Goal: Task Accomplishment & Management: Manage account settings

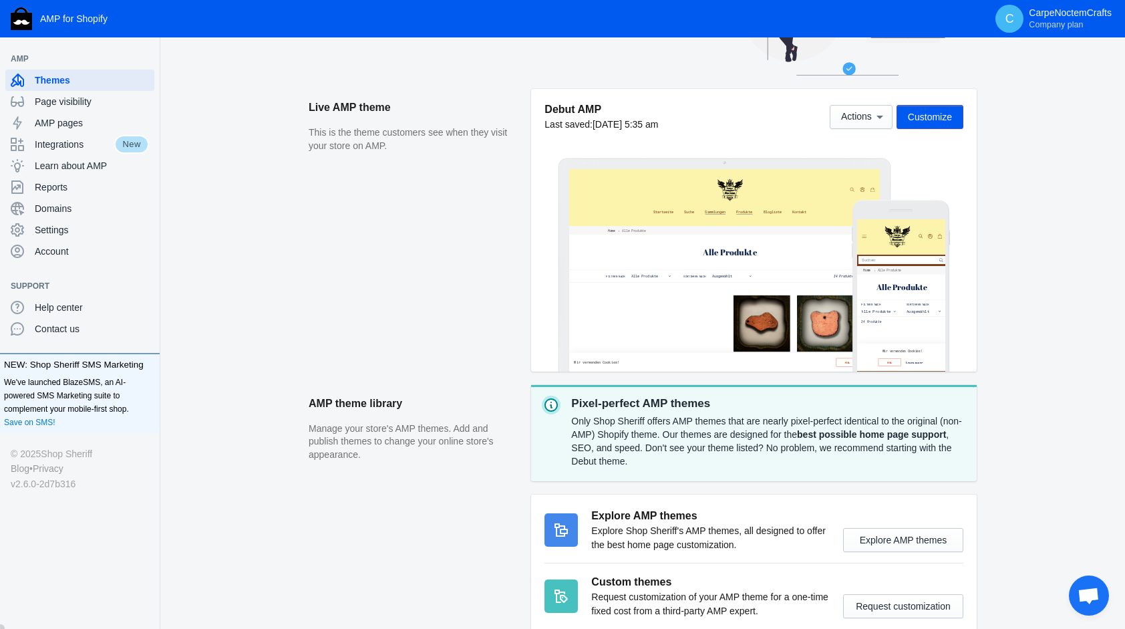
scroll to position [210, 0]
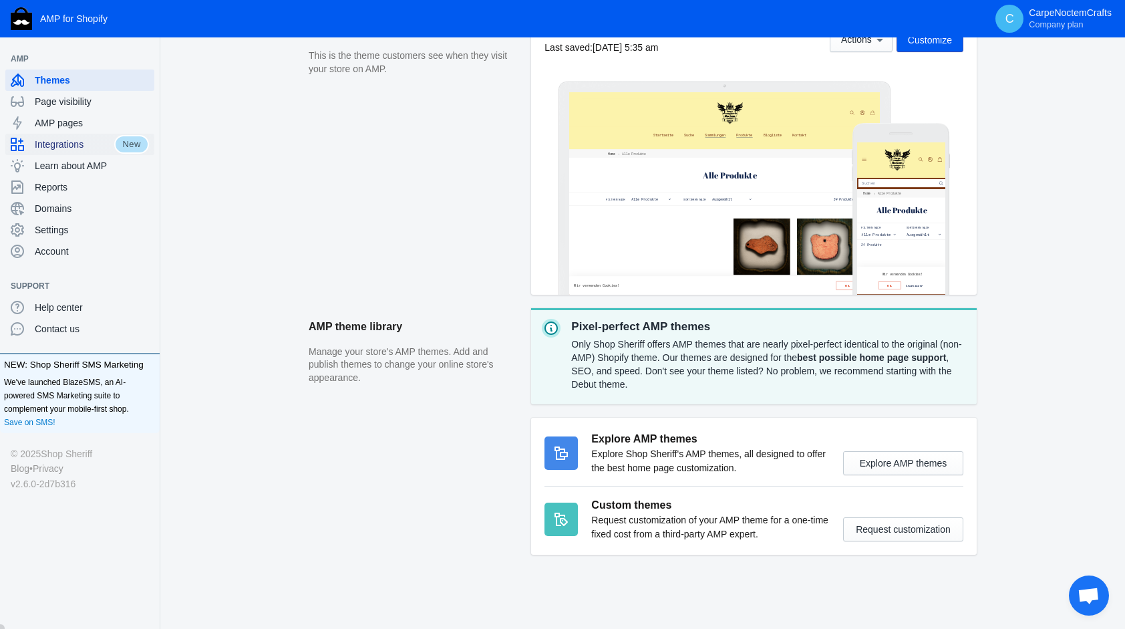
click at [114, 144] on span "New" at bounding box center [131, 144] width 35 height 19
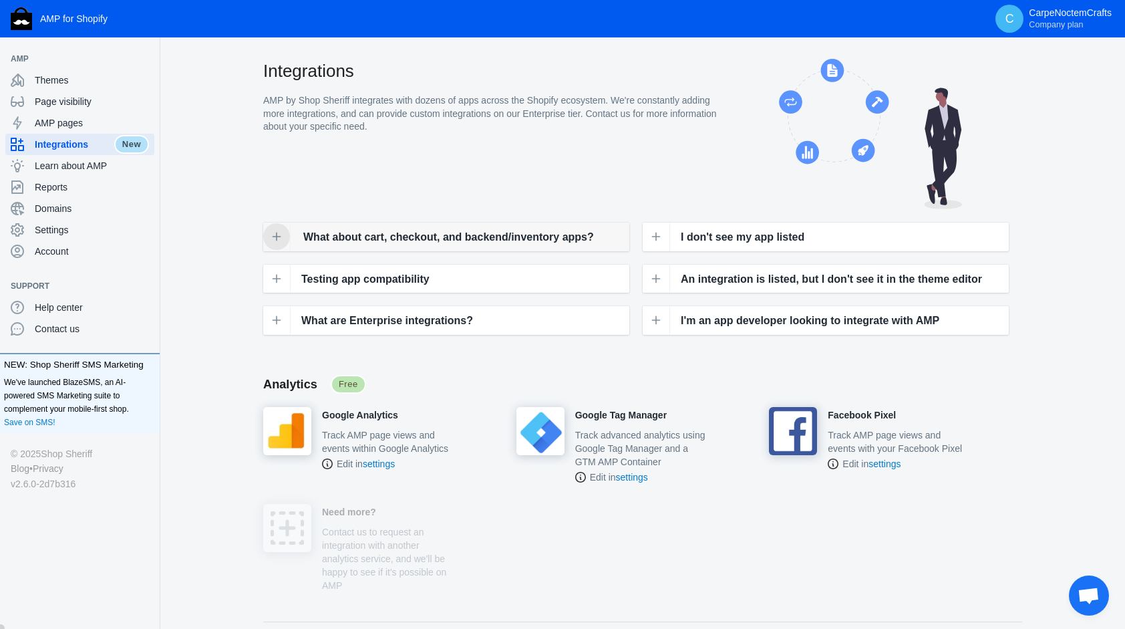
click at [283, 235] on button at bounding box center [276, 236] width 27 height 27
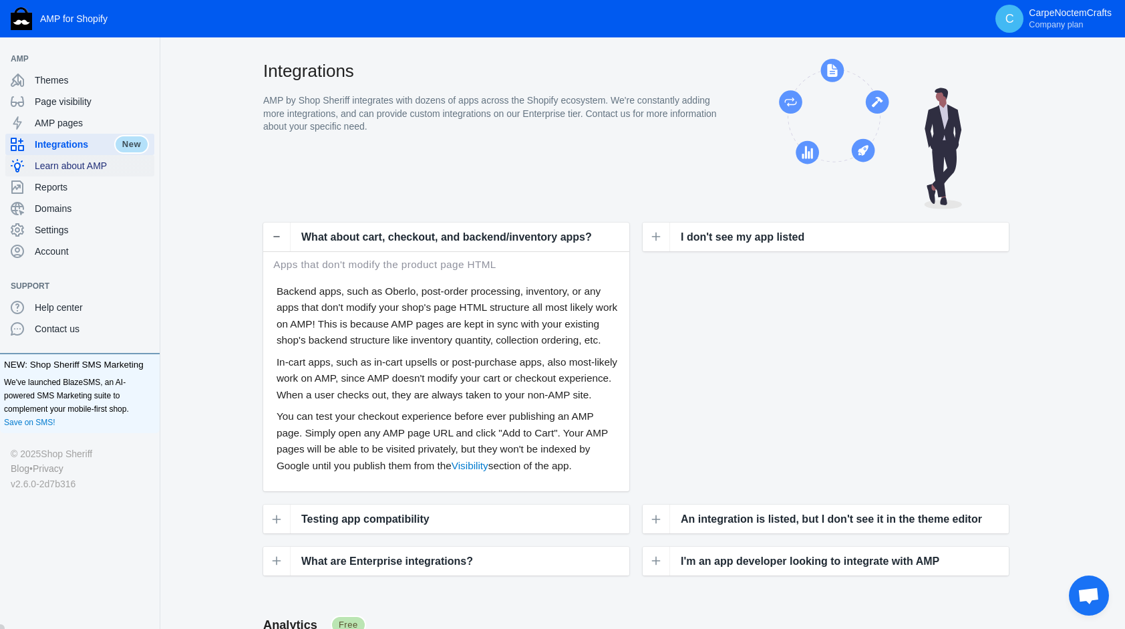
click at [76, 173] on div "Learn about AMP" at bounding box center [80, 165] width 138 height 21
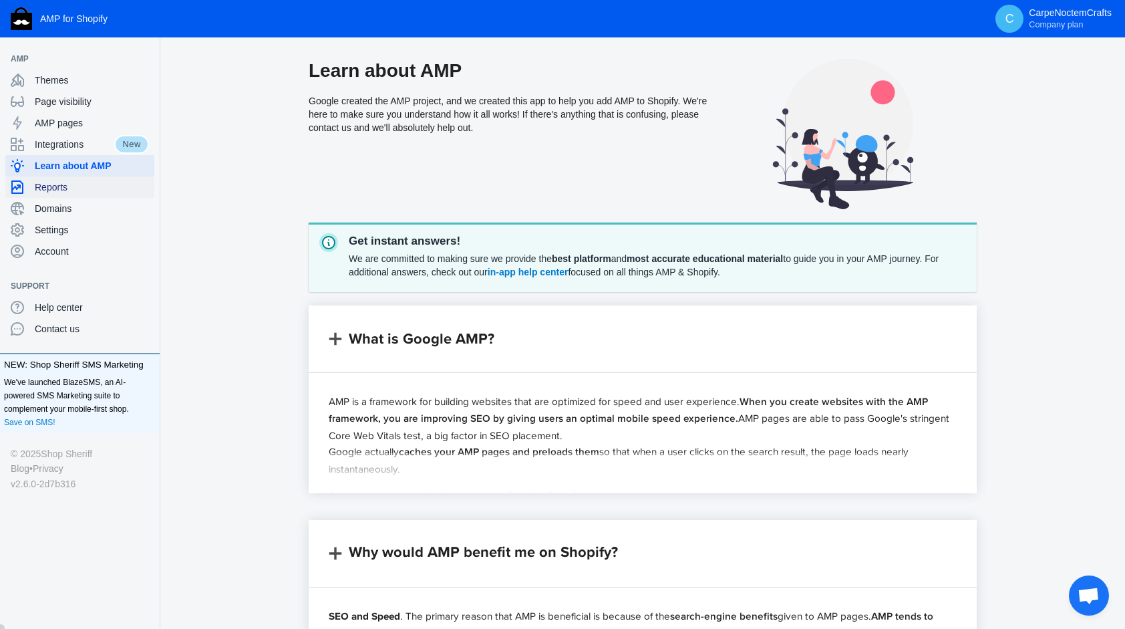
click at [57, 191] on span "Reports" at bounding box center [92, 186] width 114 height 13
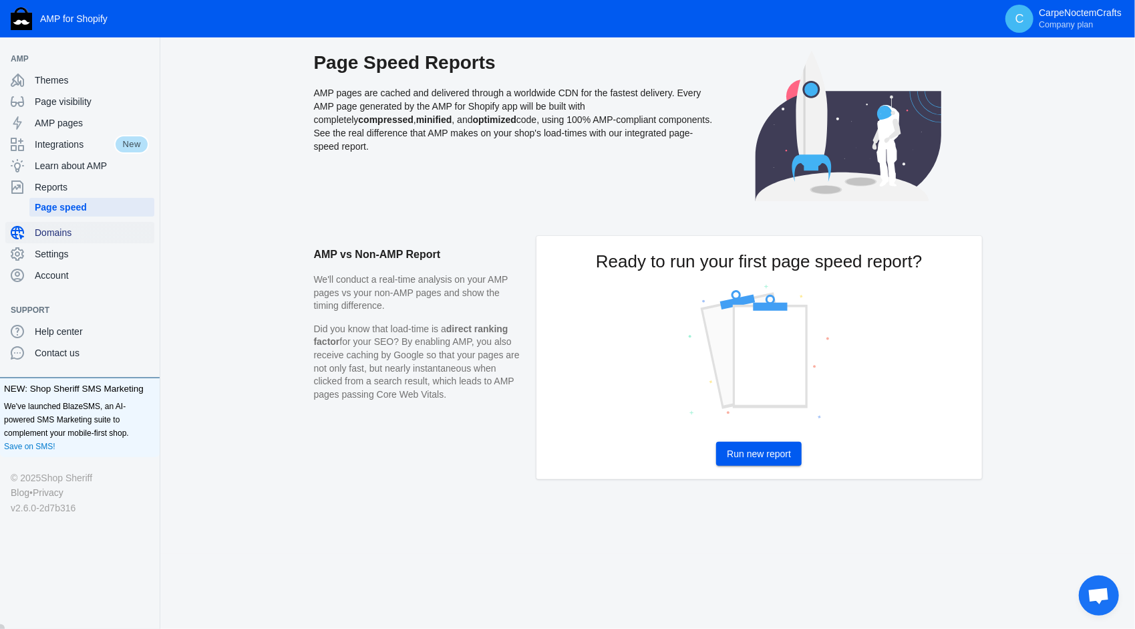
click at [51, 236] on span "Domains" at bounding box center [92, 232] width 114 height 13
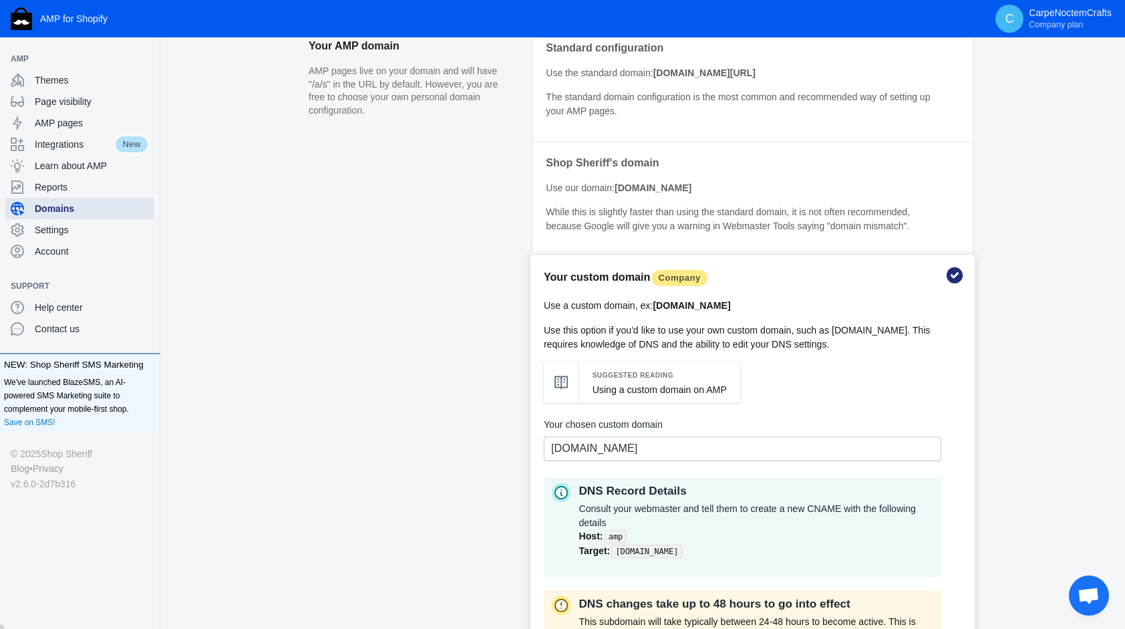
scroll to position [265, 0]
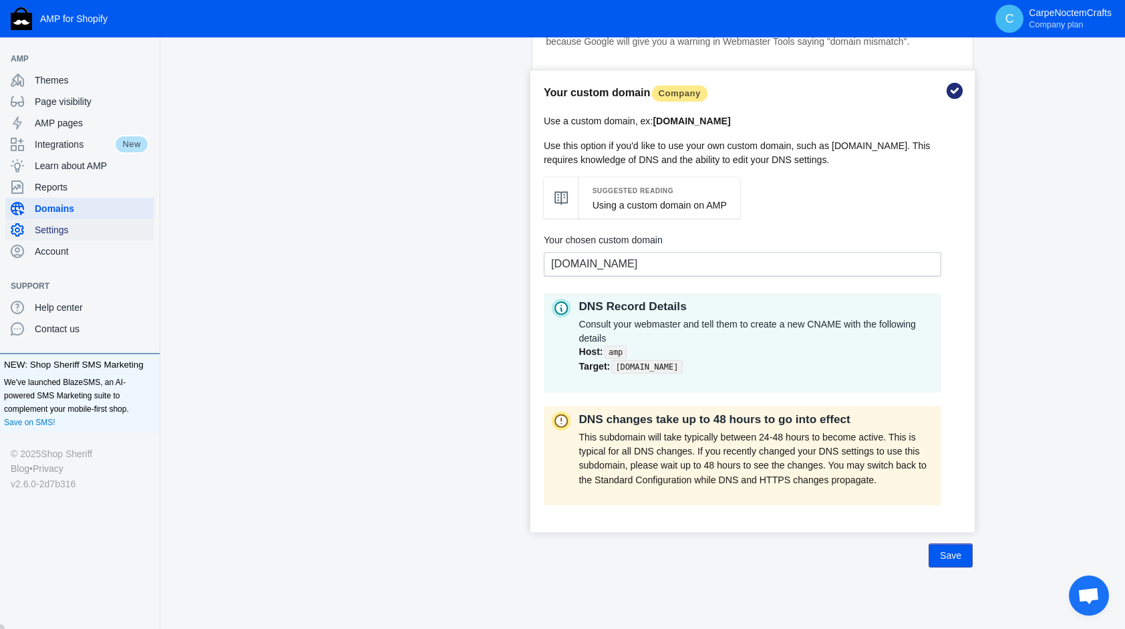
click at [38, 232] on span "Settings" at bounding box center [92, 229] width 114 height 13
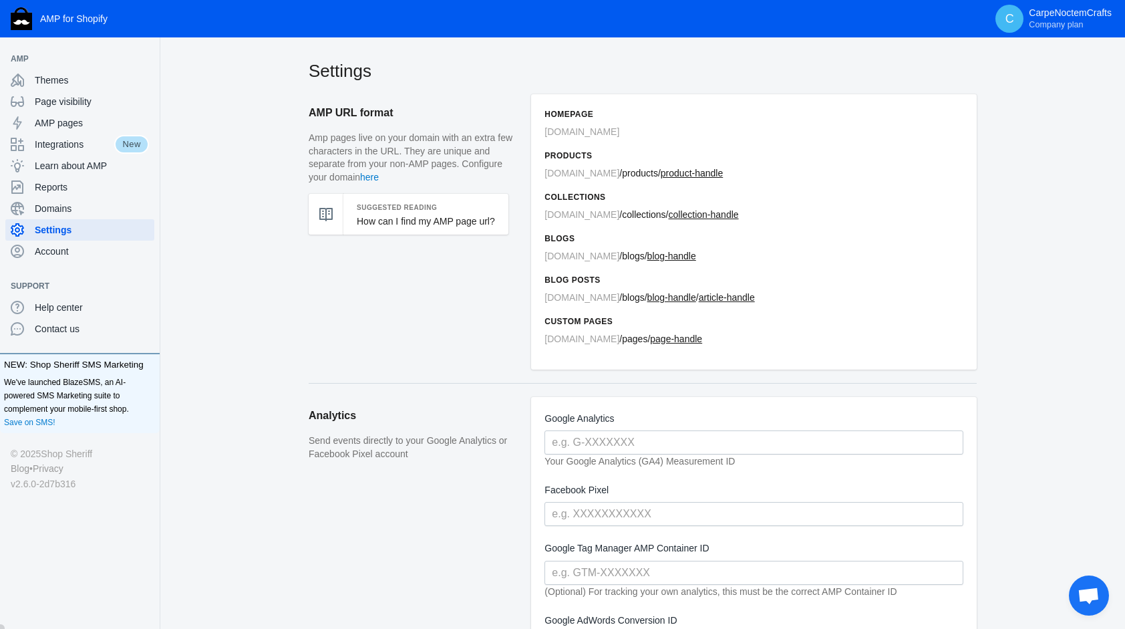
click at [571, 157] on h6 "Products" at bounding box center [753, 155] width 419 height 13
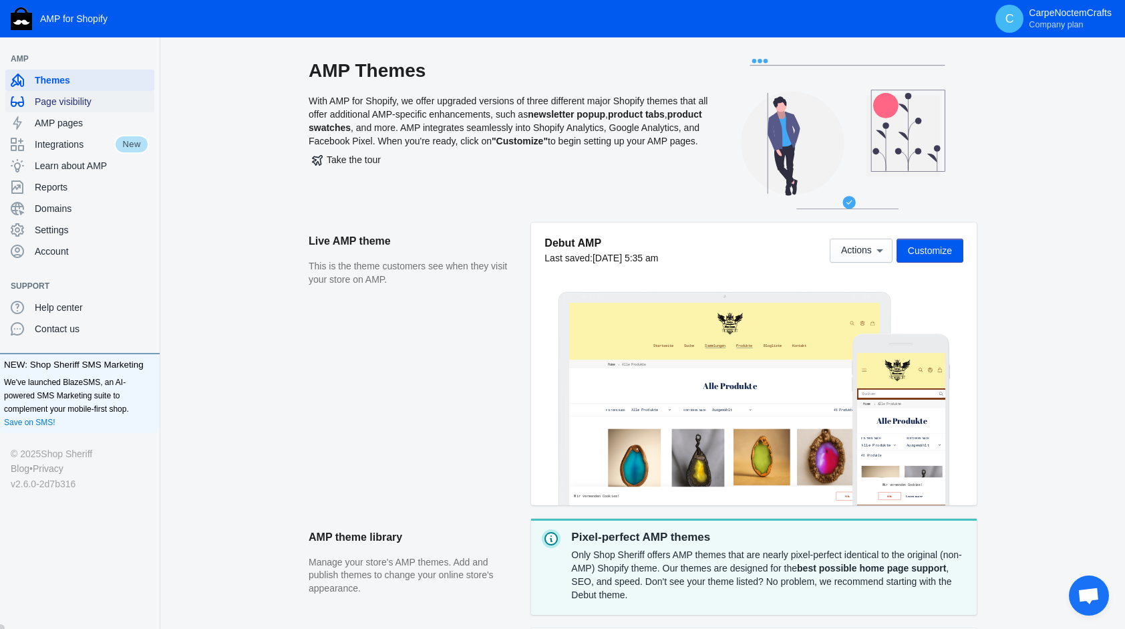
click at [73, 105] on span "Page visibility" at bounding box center [92, 101] width 114 height 13
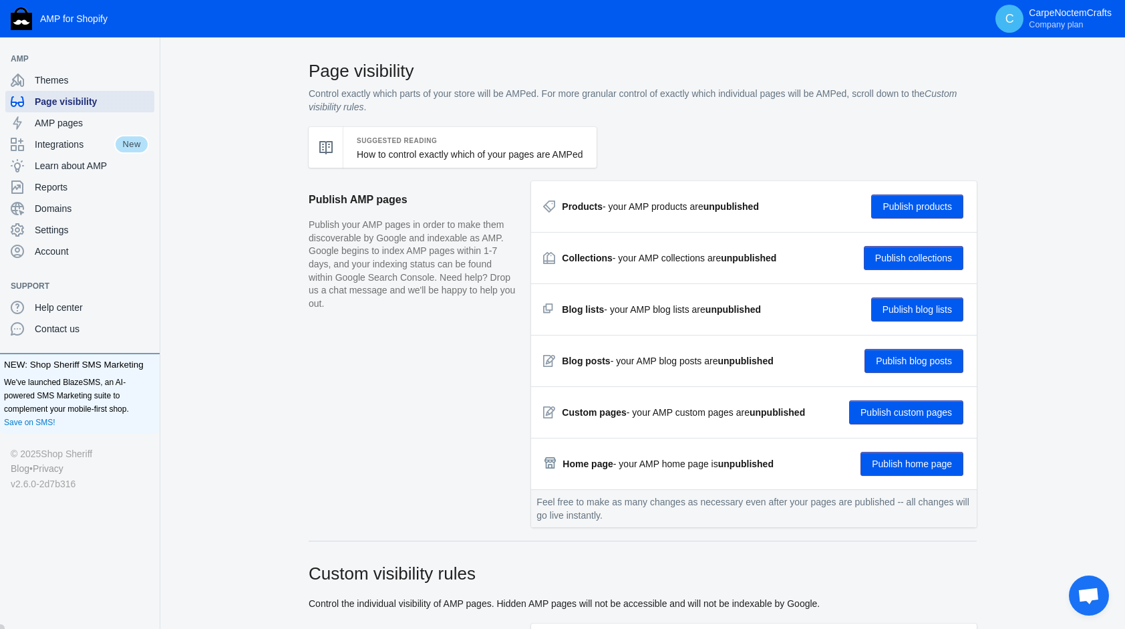
checkbox input "true"
type input "Blogpost"
radio input "true"
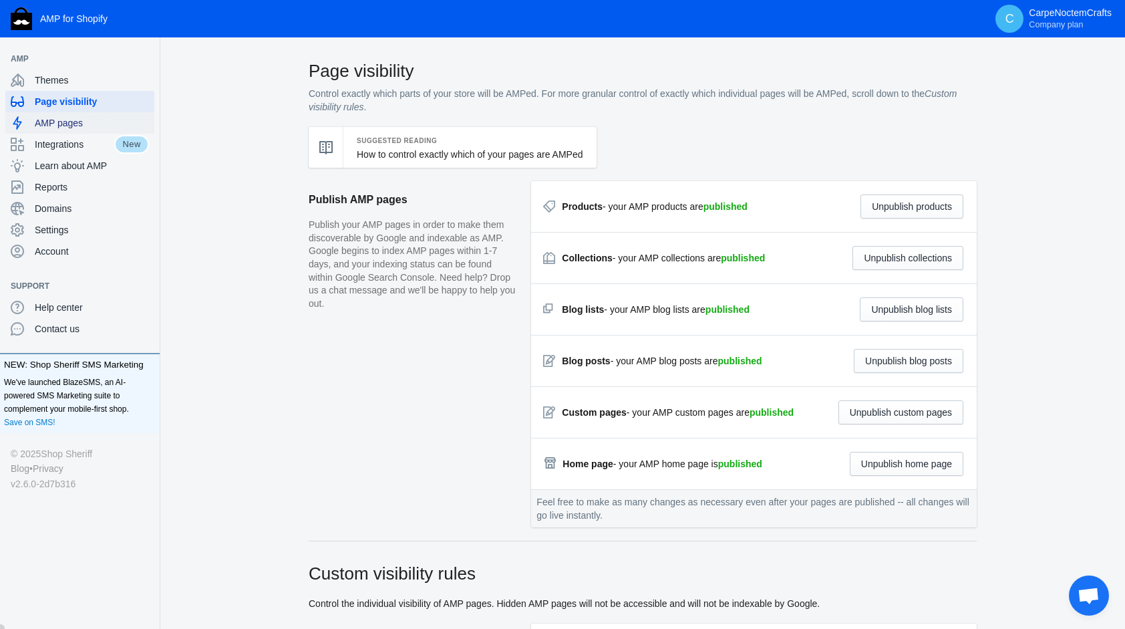
click at [73, 131] on div "AMP pages" at bounding box center [80, 122] width 138 height 21
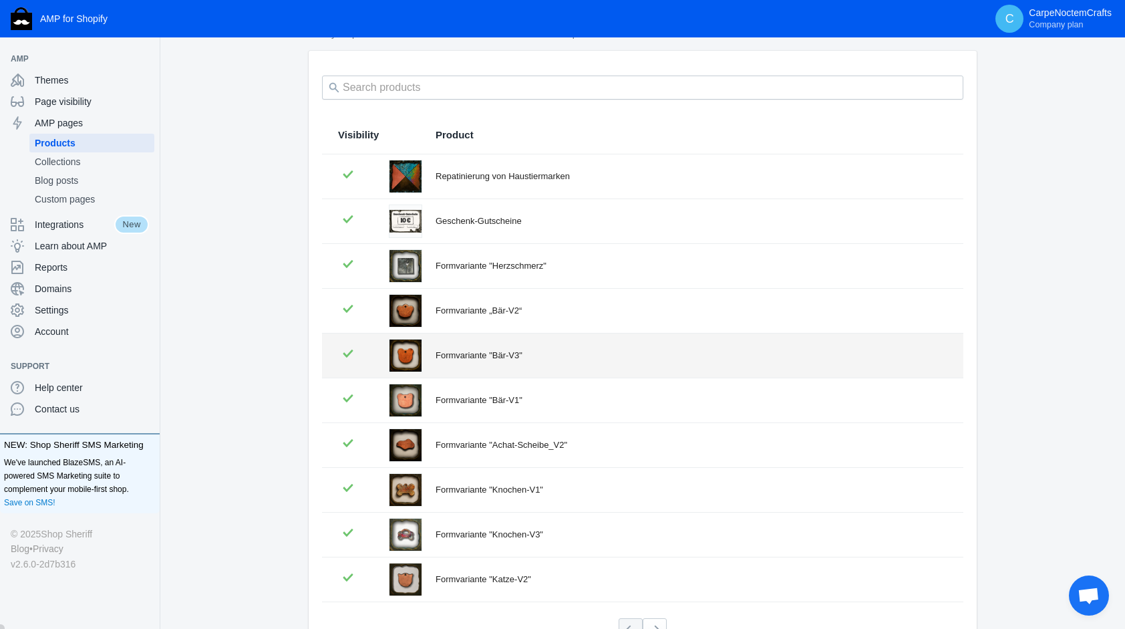
scroll to position [157, 0]
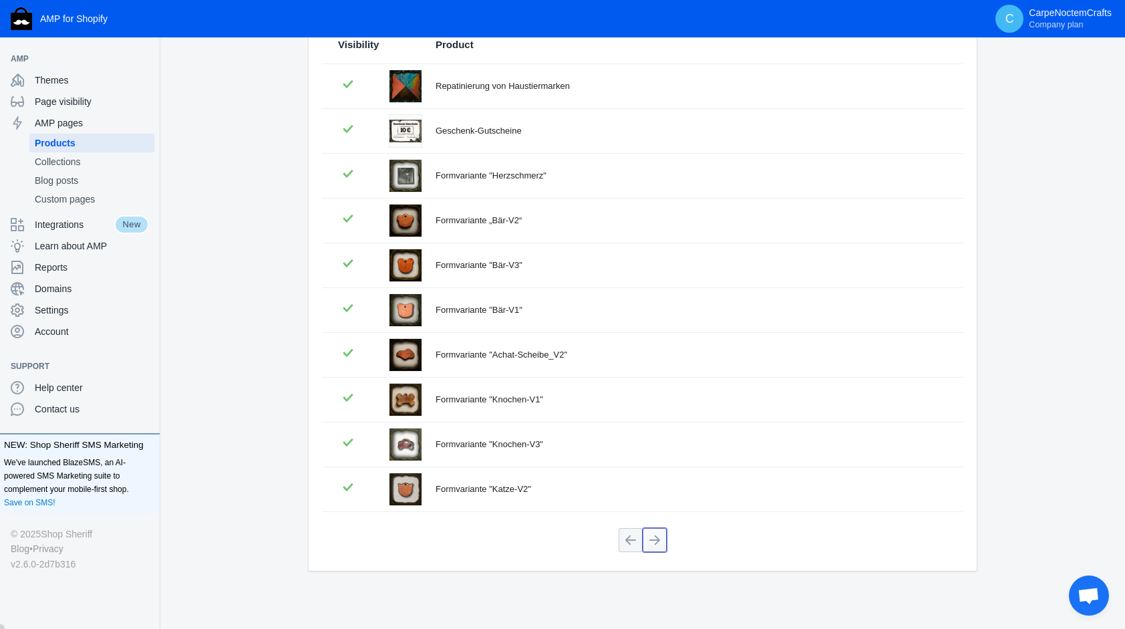
click at [659, 537] on button at bounding box center [655, 540] width 24 height 24
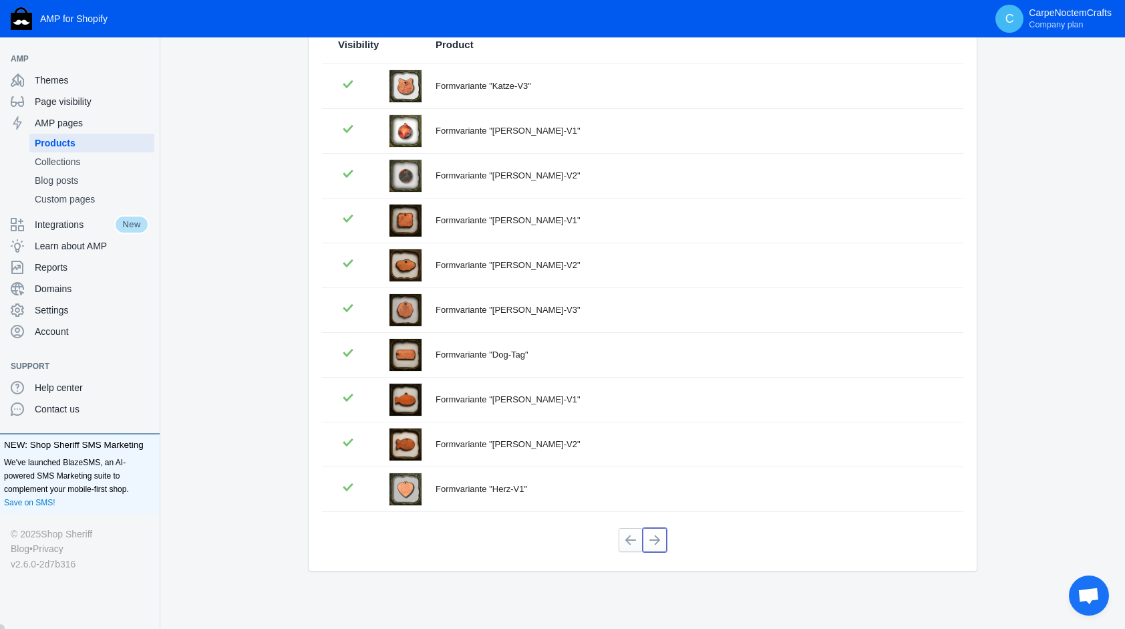
click at [659, 537] on button at bounding box center [655, 540] width 24 height 24
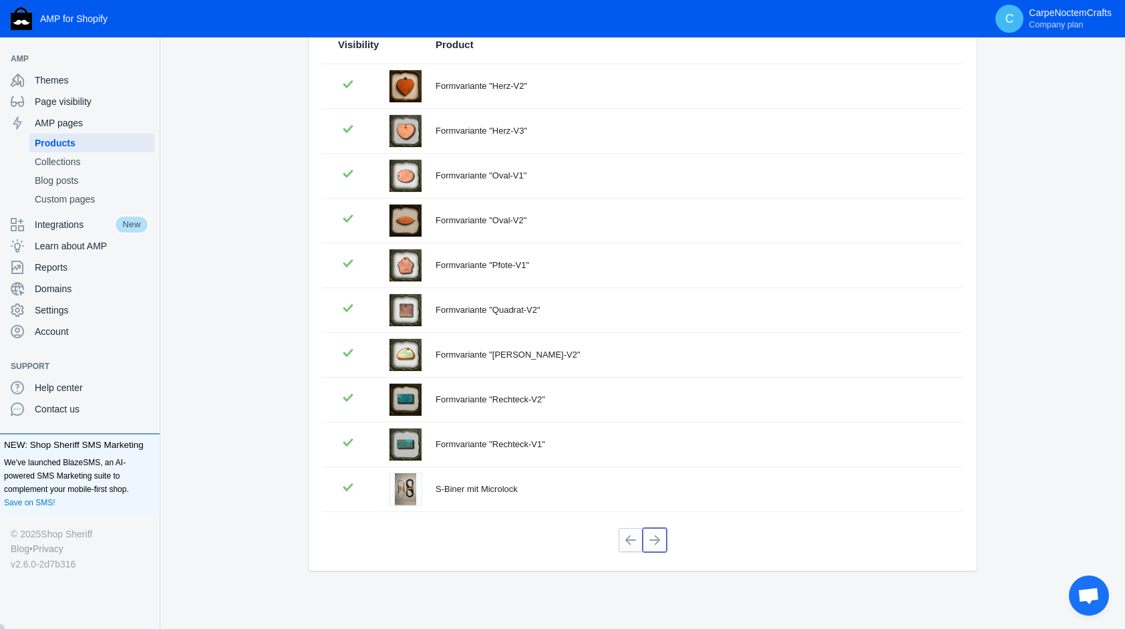
click at [659, 537] on button at bounding box center [655, 540] width 24 height 24
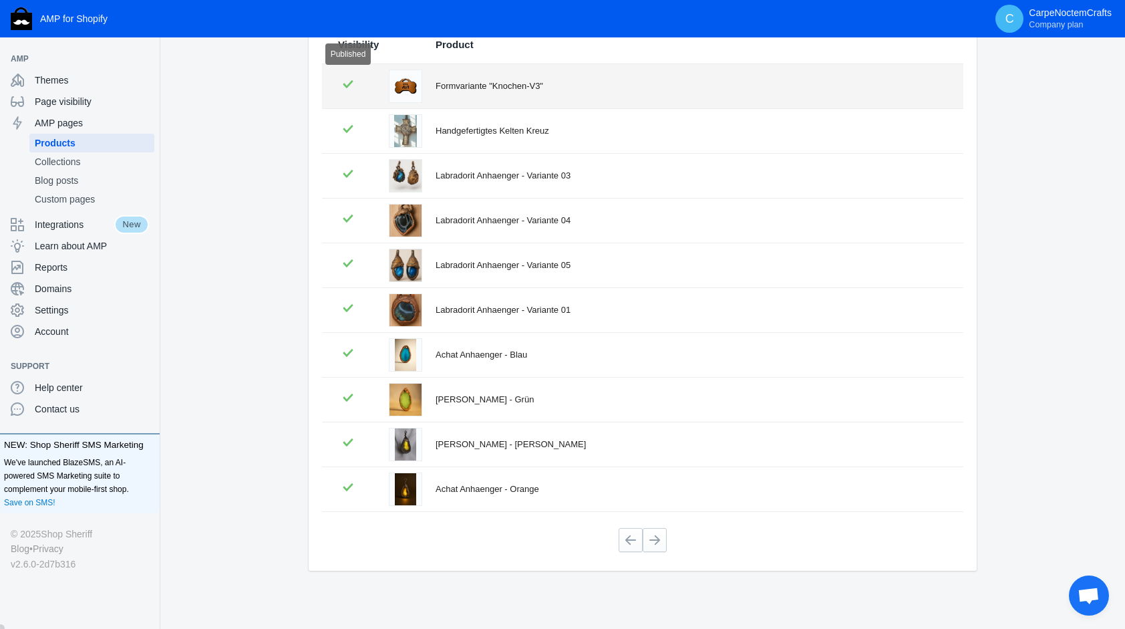
click at [350, 86] on icon at bounding box center [348, 84] width 20 height 20
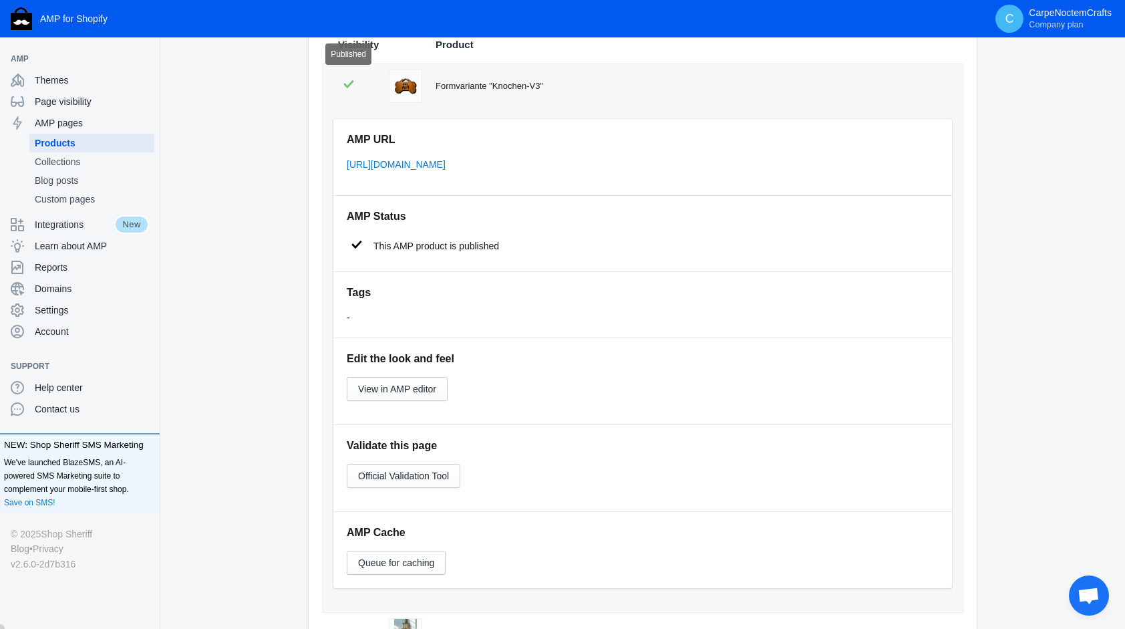
click at [339, 82] on icon at bounding box center [349, 84] width 20 height 20
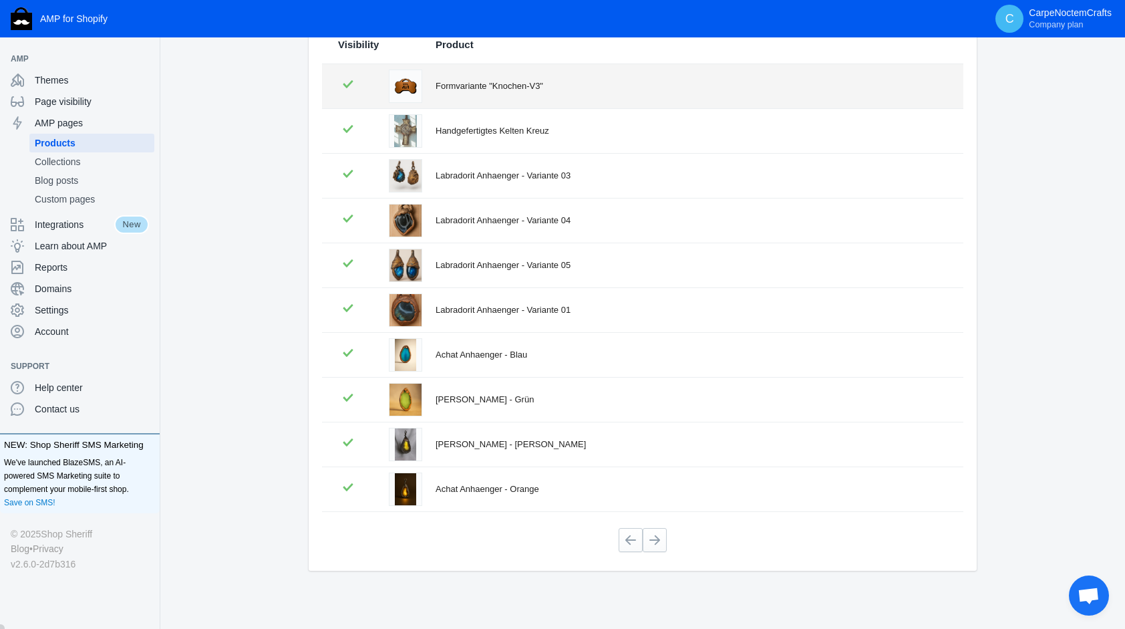
click at [345, 83] on icon at bounding box center [348, 84] width 20 height 20
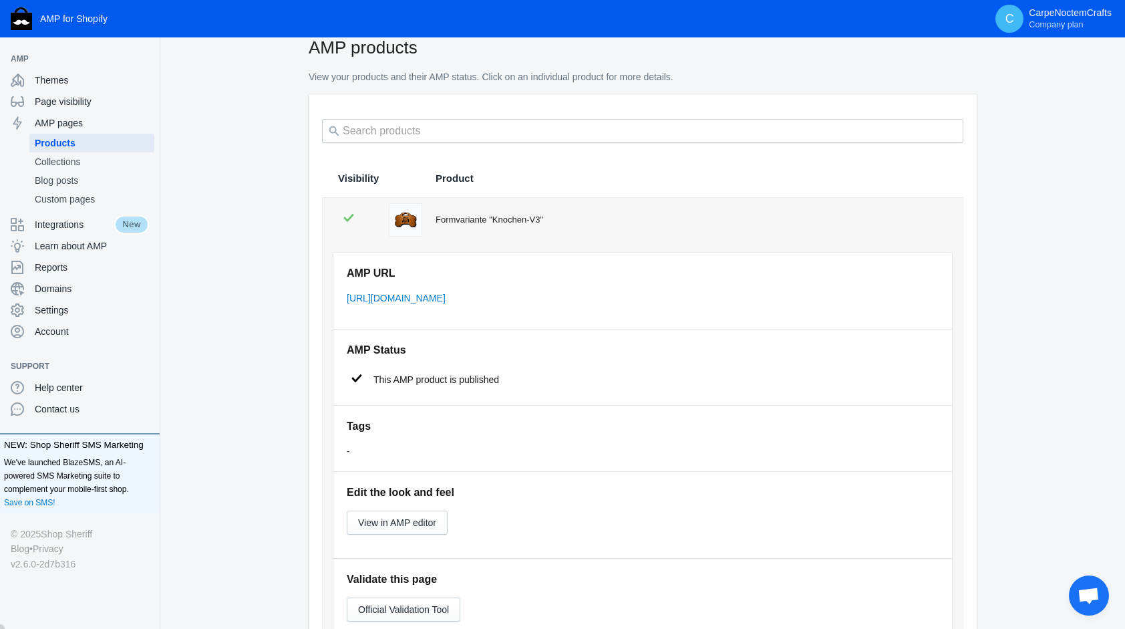
scroll to position [0, 0]
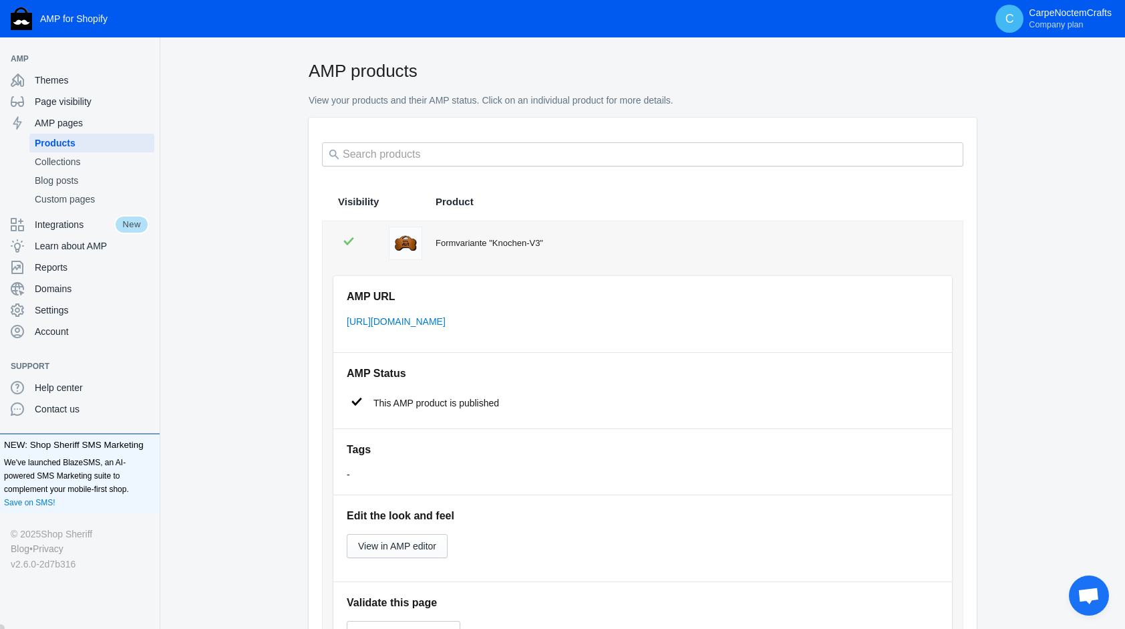
click at [458, 206] on span "Product" at bounding box center [455, 201] width 38 height 13
click at [366, 201] on span "Visibility" at bounding box center [358, 201] width 41 height 13
click at [350, 244] on icon at bounding box center [349, 241] width 20 height 20
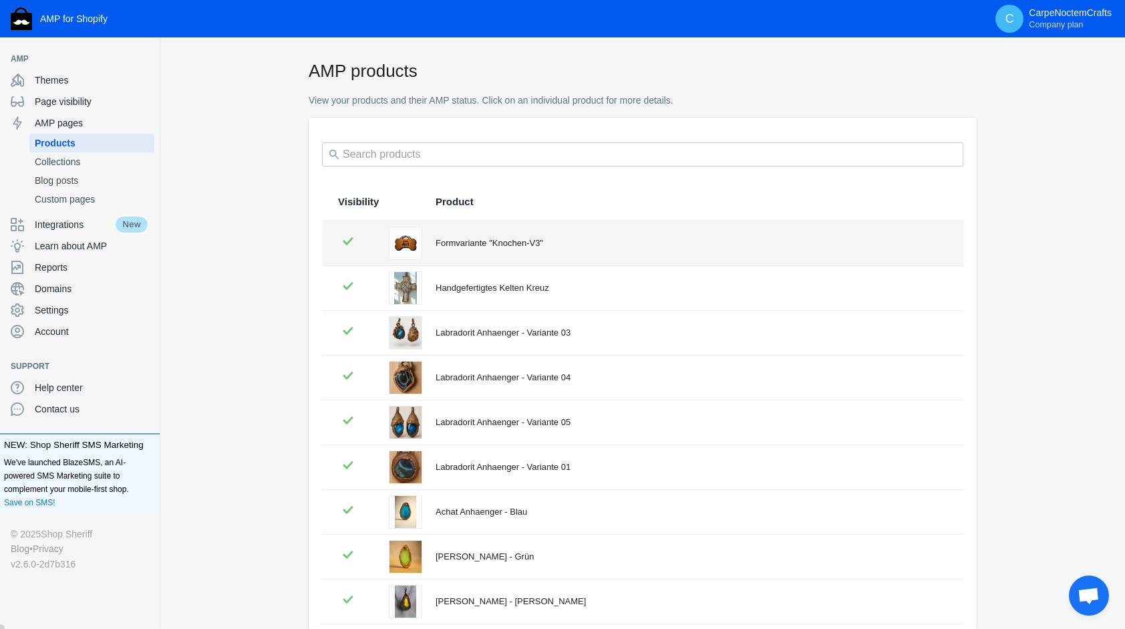
click at [350, 244] on icon at bounding box center [348, 241] width 20 height 20
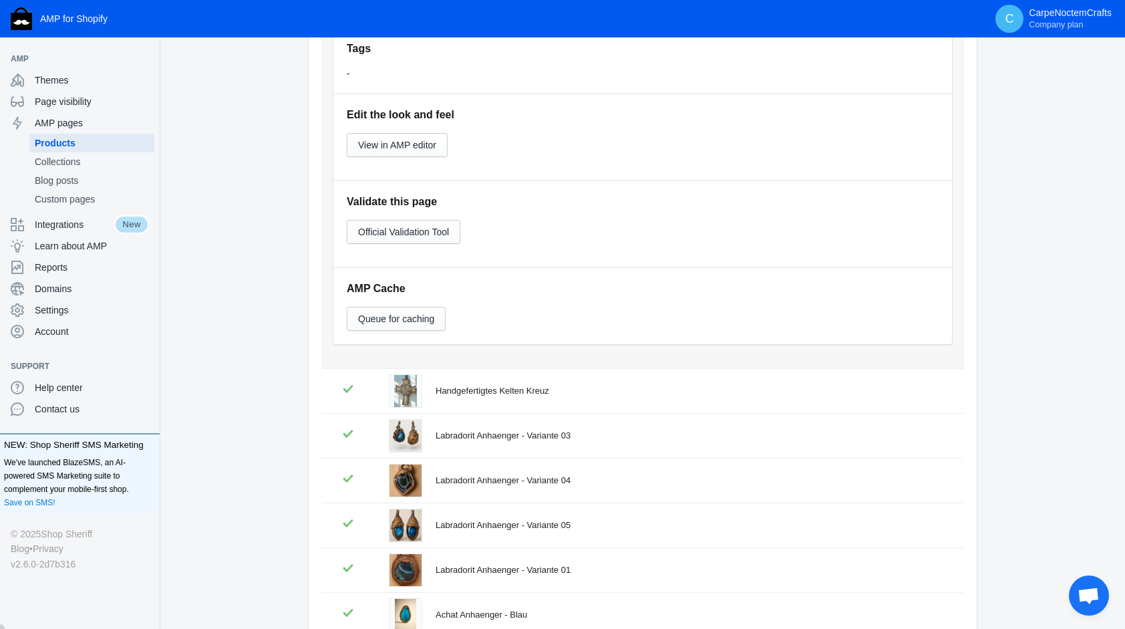
scroll to position [660, 0]
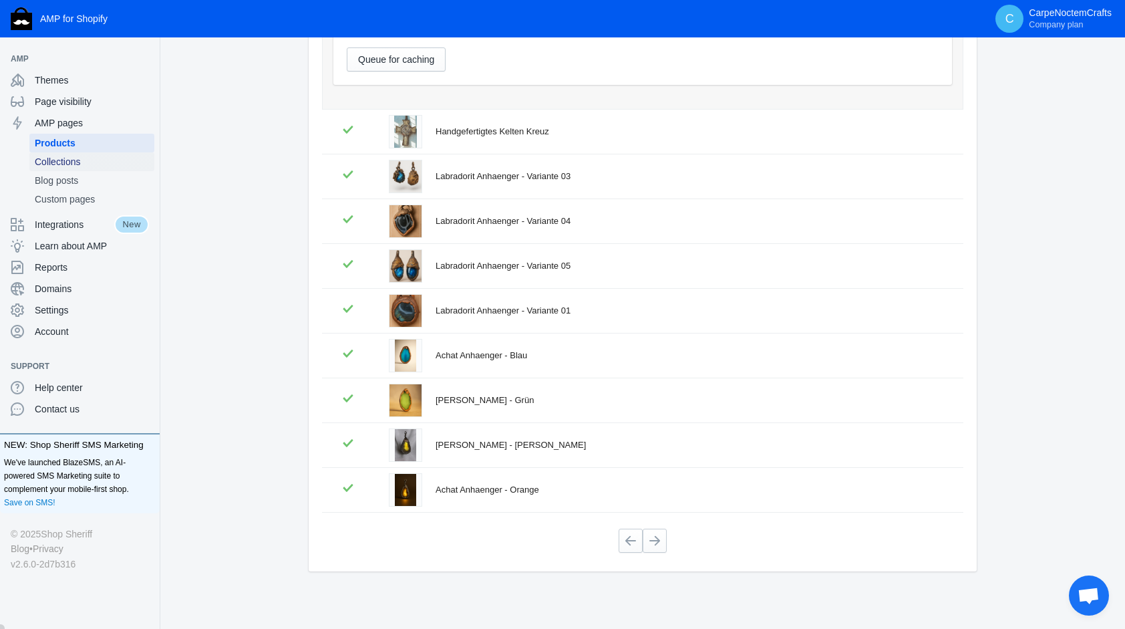
click at [64, 155] on span "Collections" at bounding box center [92, 161] width 114 height 13
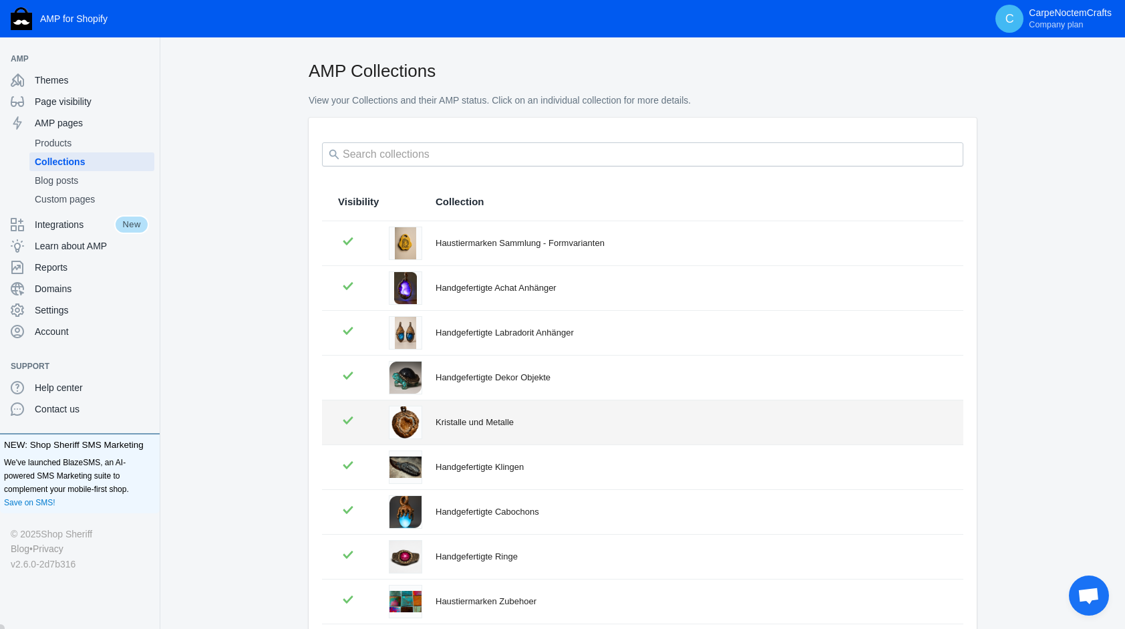
scroll to position [157, 0]
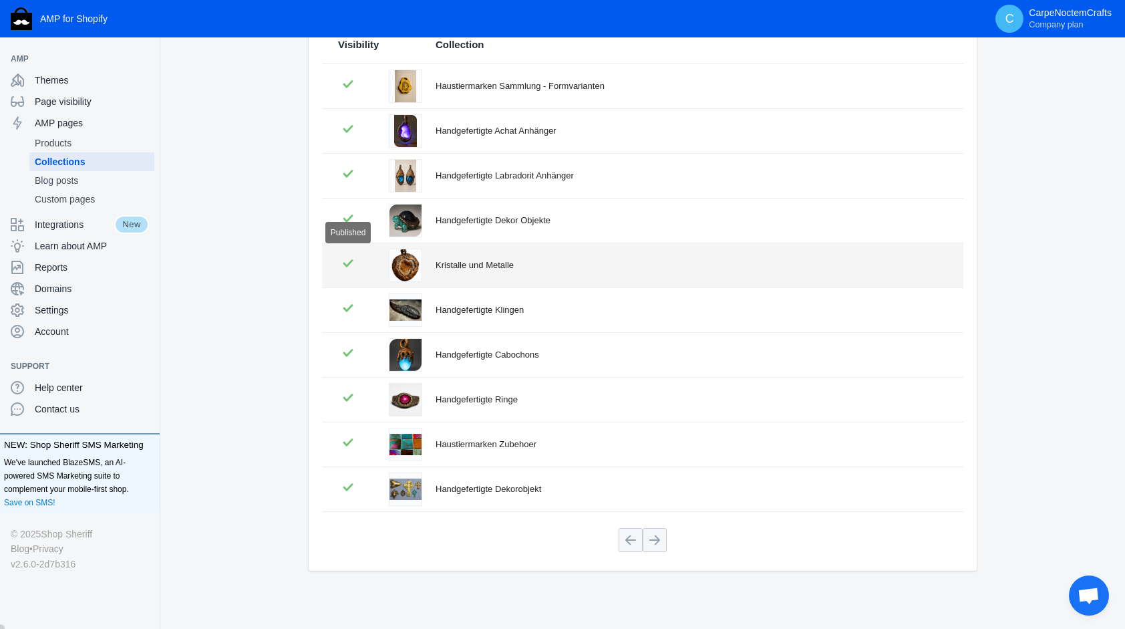
click at [345, 265] on icon at bounding box center [348, 263] width 10 height 8
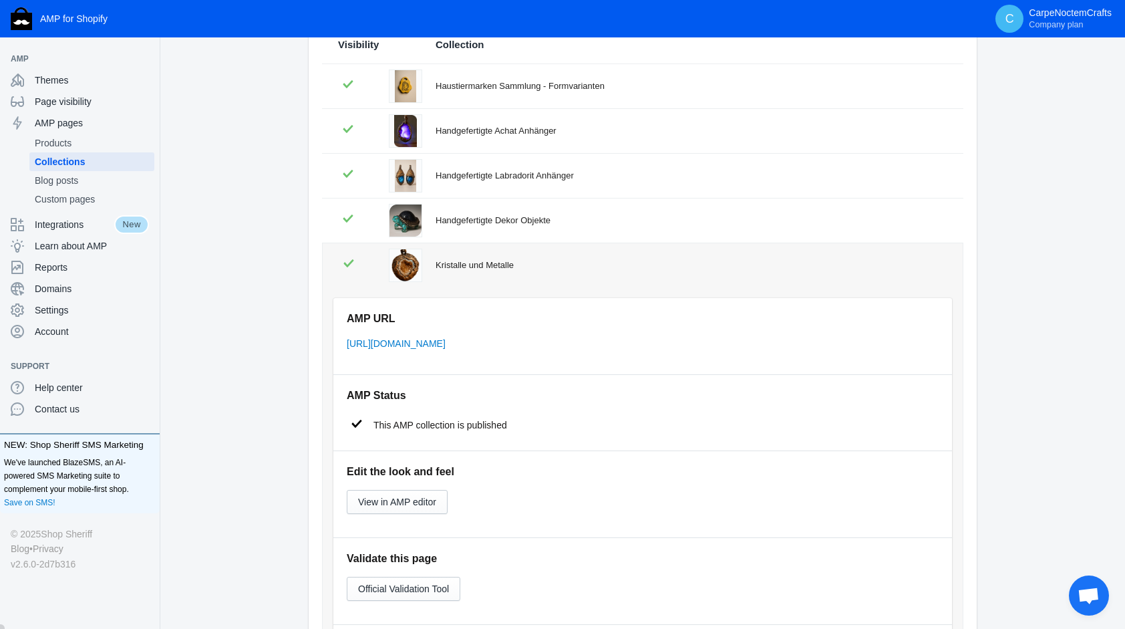
click at [345, 265] on icon at bounding box center [349, 263] width 20 height 20
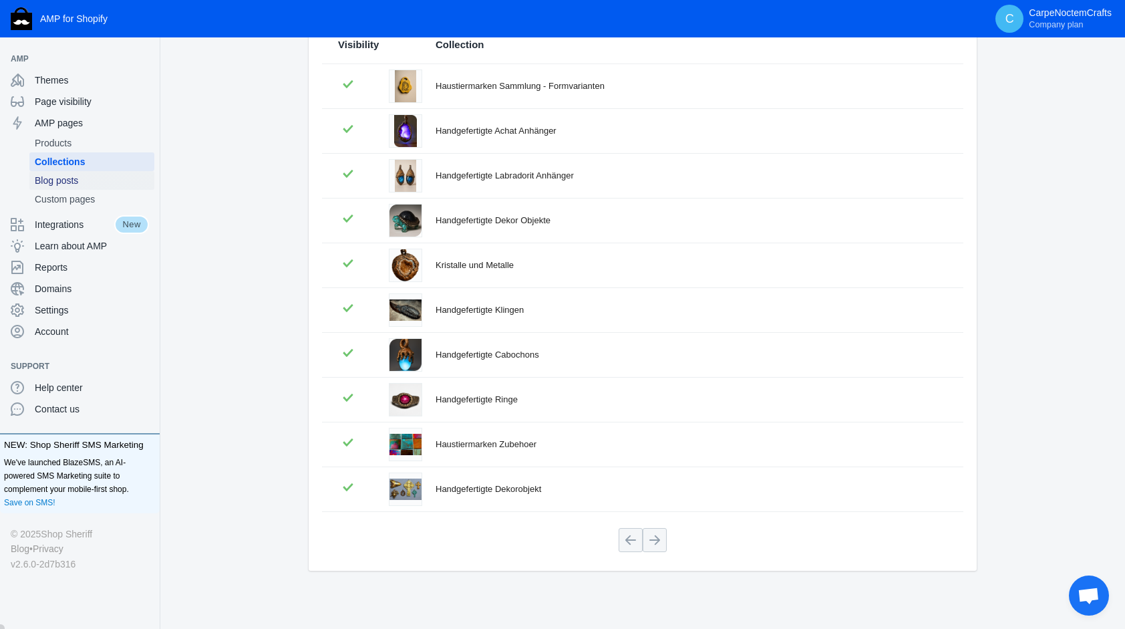
drag, startPoint x: 65, startPoint y: 172, endPoint x: 73, endPoint y: 172, distance: 8.0
click at [65, 172] on link "Blog posts" at bounding box center [91, 180] width 125 height 19
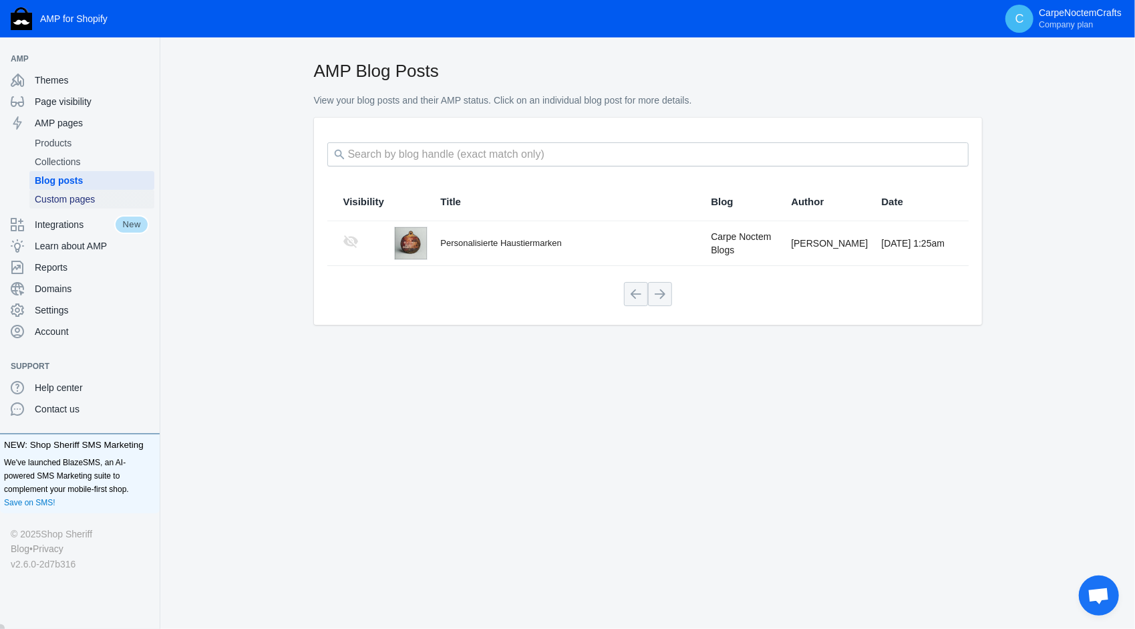
click at [71, 200] on span "Custom pages" at bounding box center [92, 198] width 114 height 13
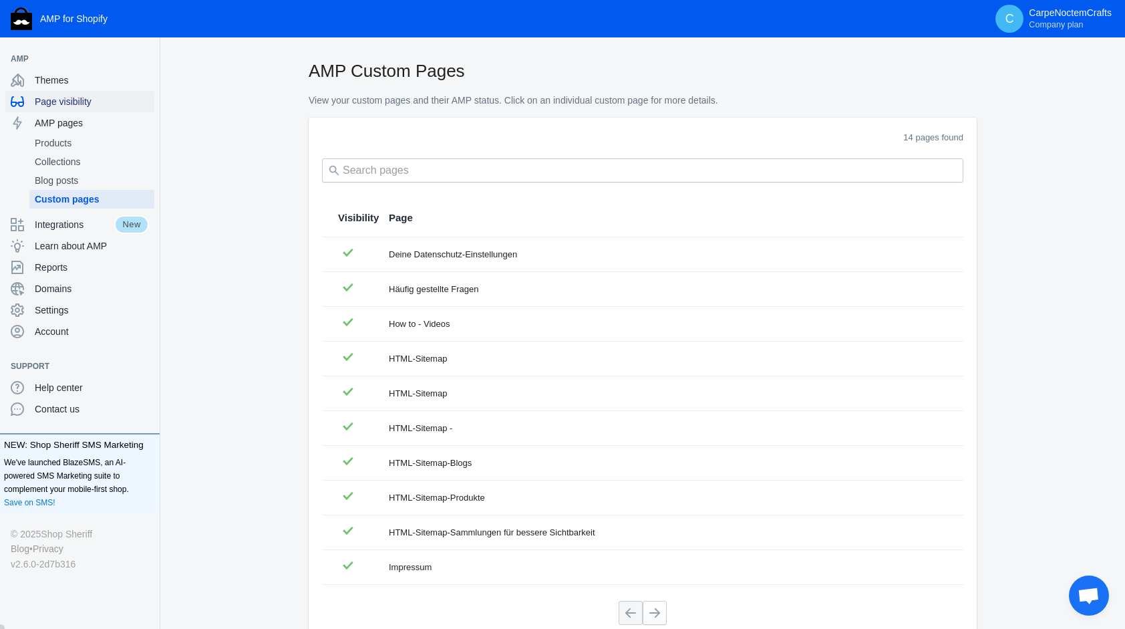
click at [65, 103] on span "Page visibility" at bounding box center [92, 101] width 114 height 13
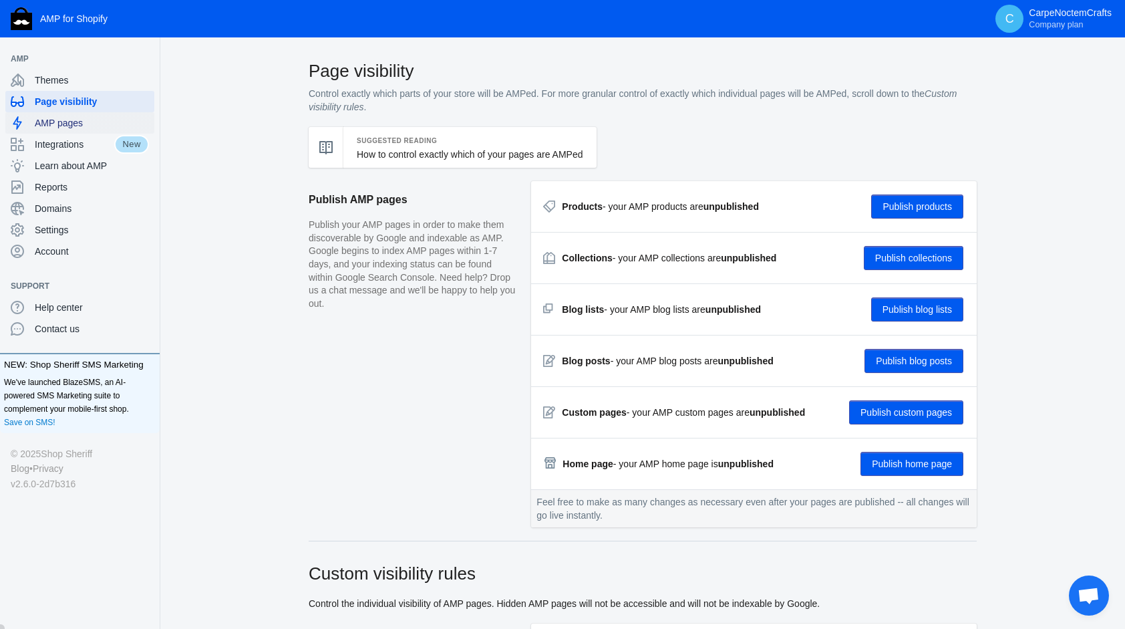
checkbox input "true"
type input "Blogpost"
radio input "true"
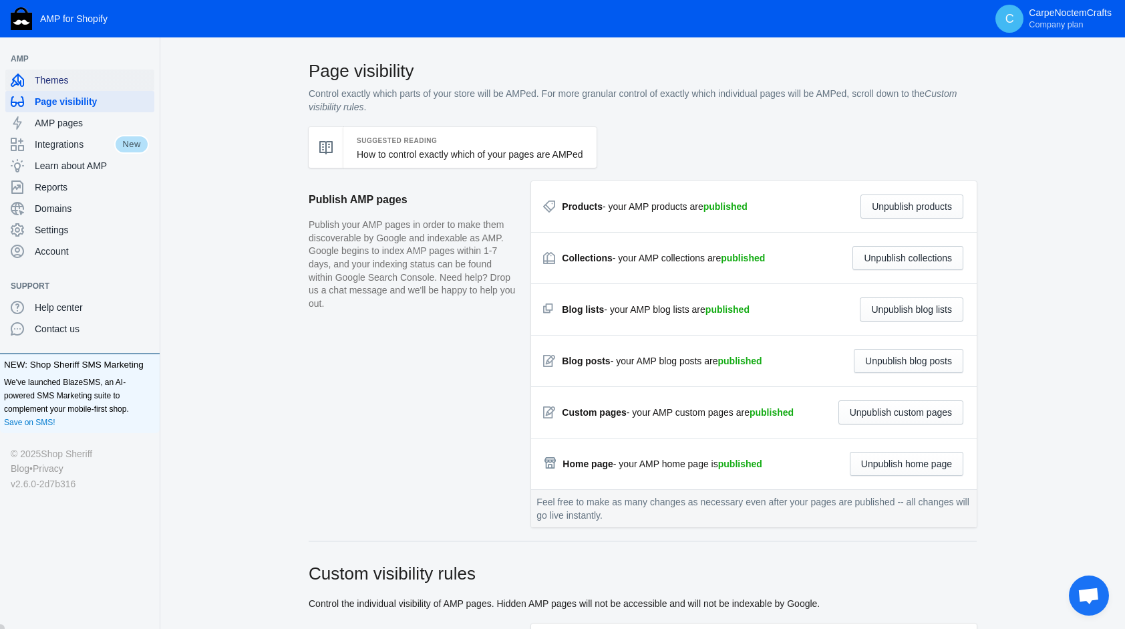
click at [71, 81] on span "Themes" at bounding box center [92, 79] width 114 height 13
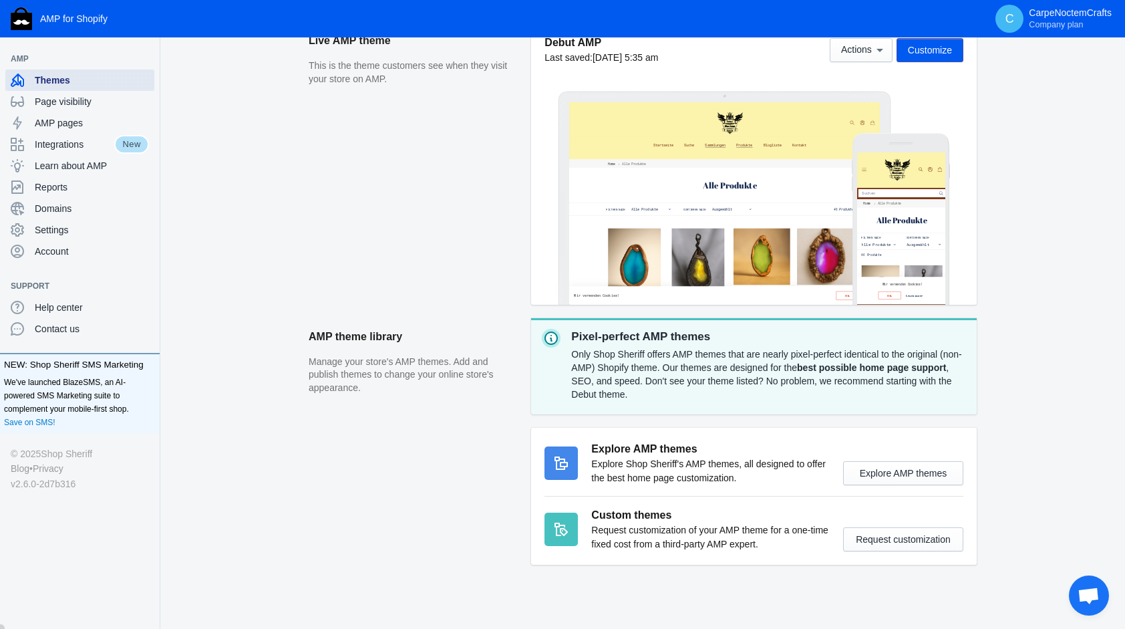
scroll to position [210, 0]
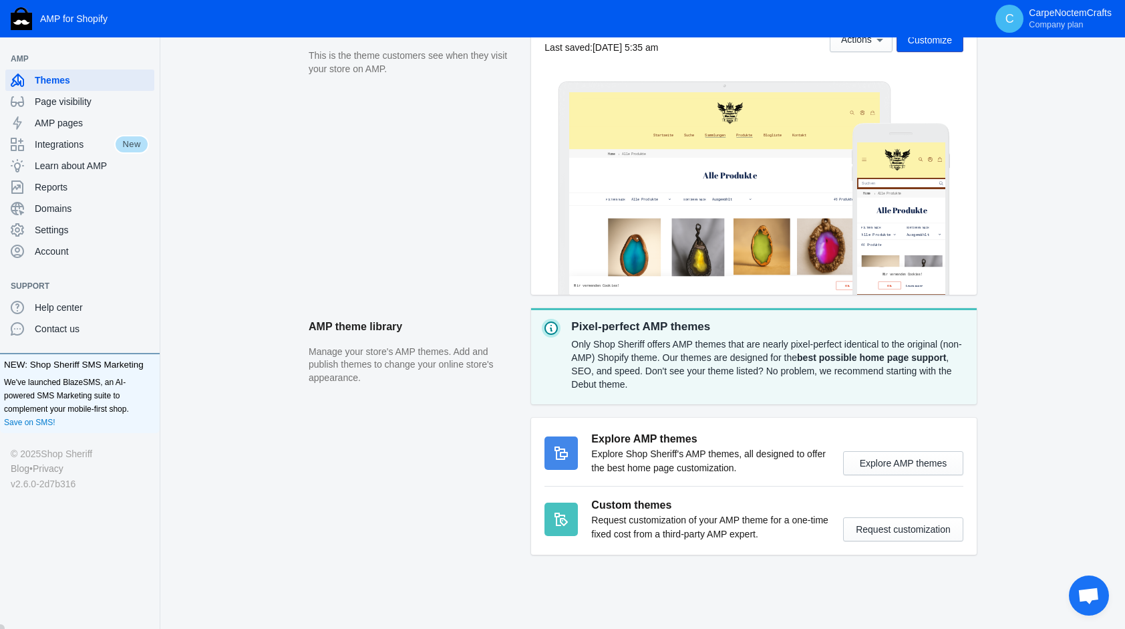
click at [676, 343] on div "Only Shop Sheriff offers AMP themes that are nearly pixel-perfect identical to …" at bounding box center [768, 364] width 395 height 59
click at [549, 327] on circle at bounding box center [551, 328] width 12 height 12
click at [53, 253] on span "Account" at bounding box center [92, 250] width 114 height 13
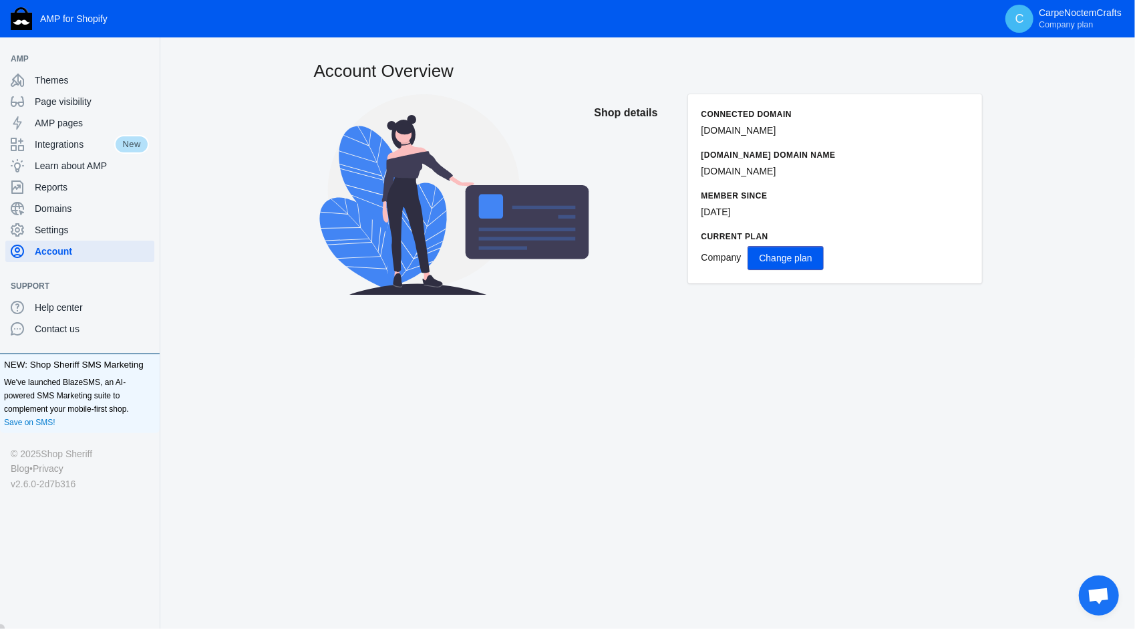
click at [764, 257] on span "Change plan" at bounding box center [785, 258] width 53 height 11
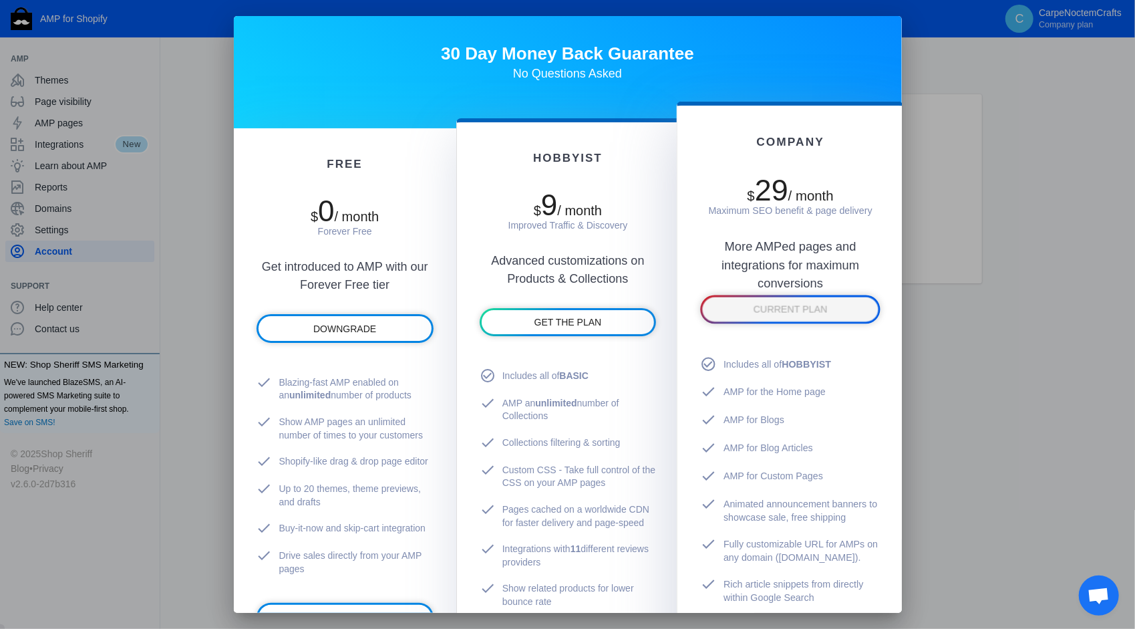
scroll to position [134, 0]
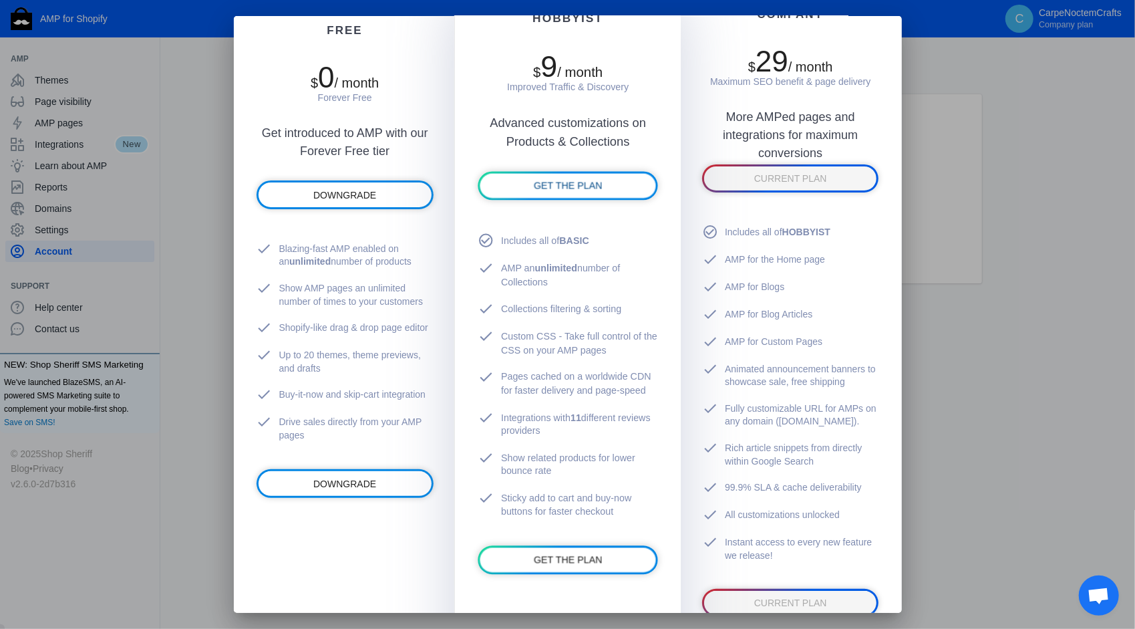
click at [558, 188] on span "GET THE PLAN" at bounding box center [568, 185] width 69 height 11
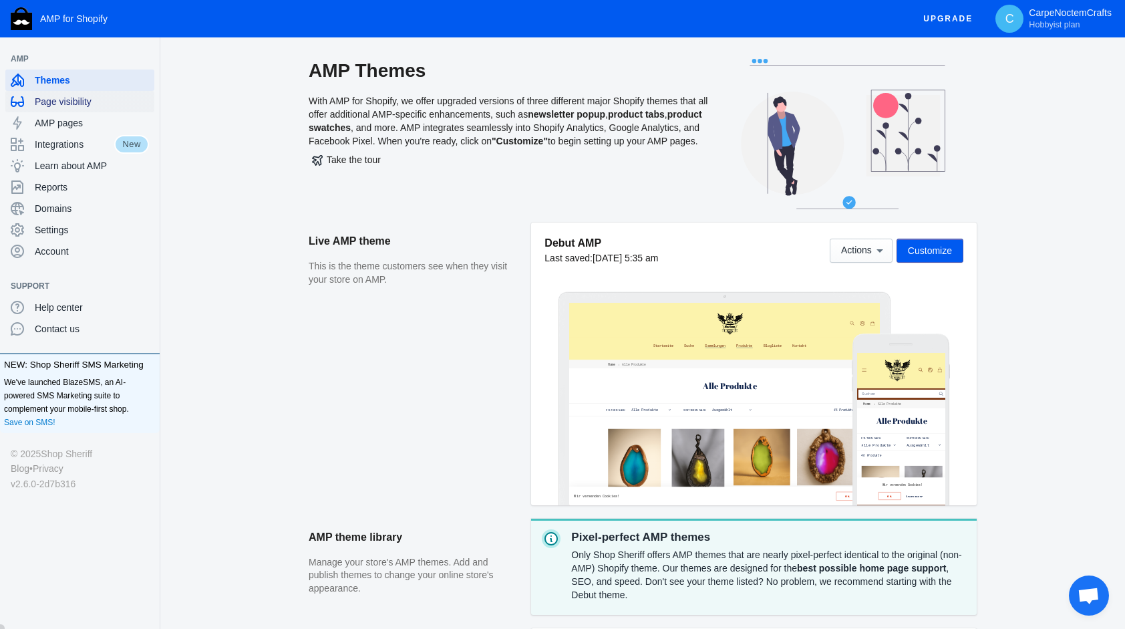
click at [77, 103] on span "Page visibility" at bounding box center [92, 101] width 114 height 13
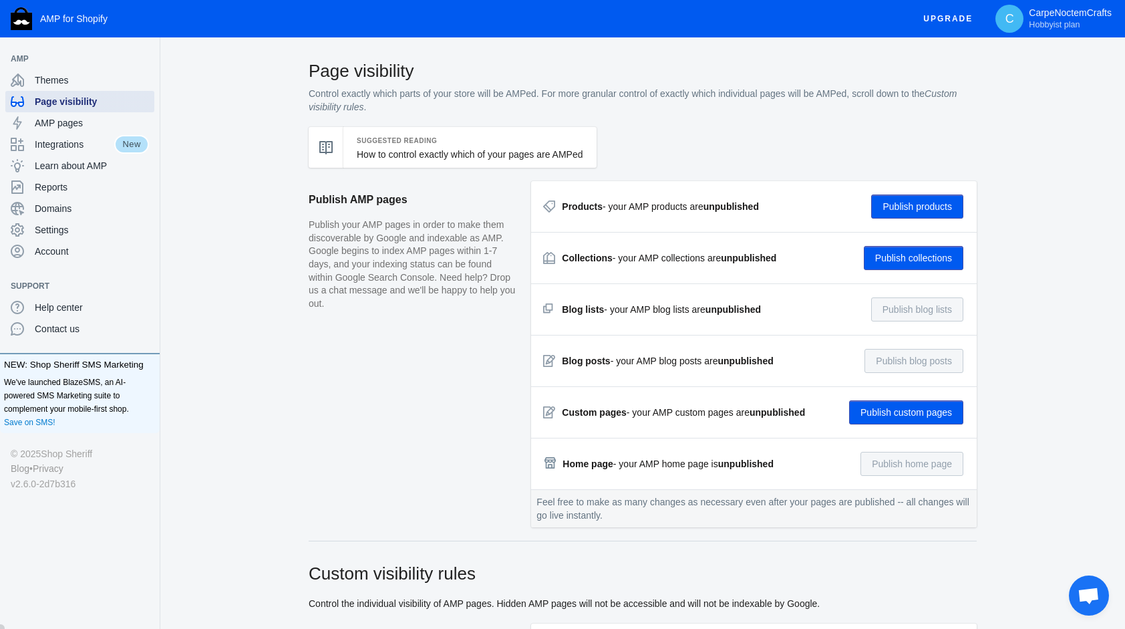
checkbox input "true"
type input "Blogpost"
radio input "true"
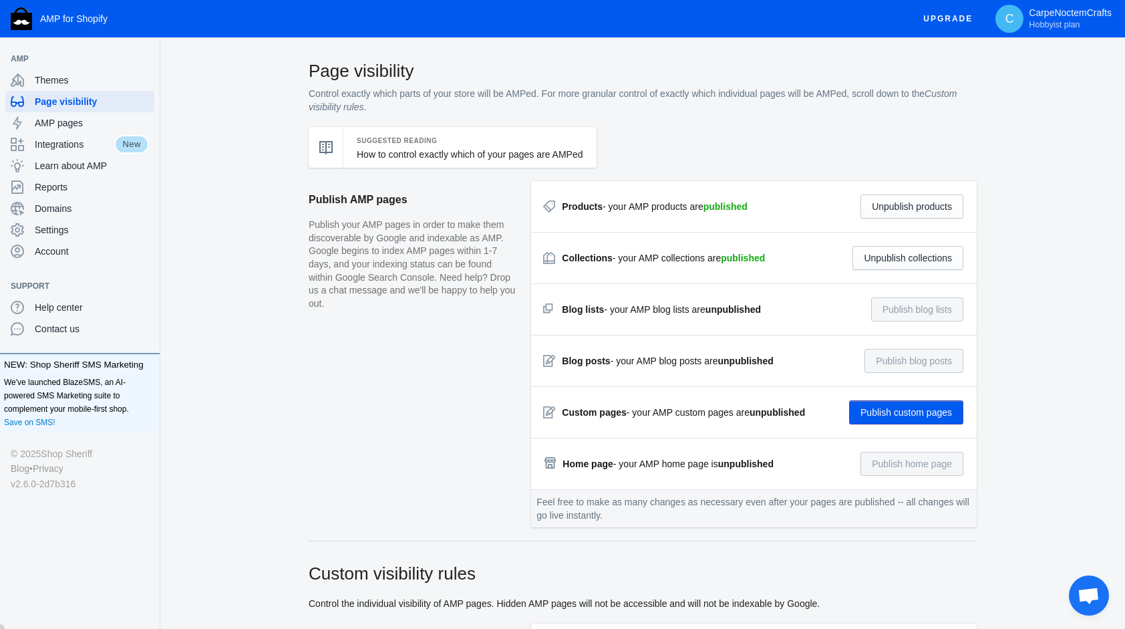
click at [450, 399] on aside "Publish AMP pages Publish your AMP pages in order to make them discoverable by …" at bounding box center [420, 360] width 222 height 359
click at [788, 409] on strong "unpublished" at bounding box center [777, 412] width 55 height 11
click at [869, 405] on button "Publish custom pages" at bounding box center [906, 412] width 114 height 24
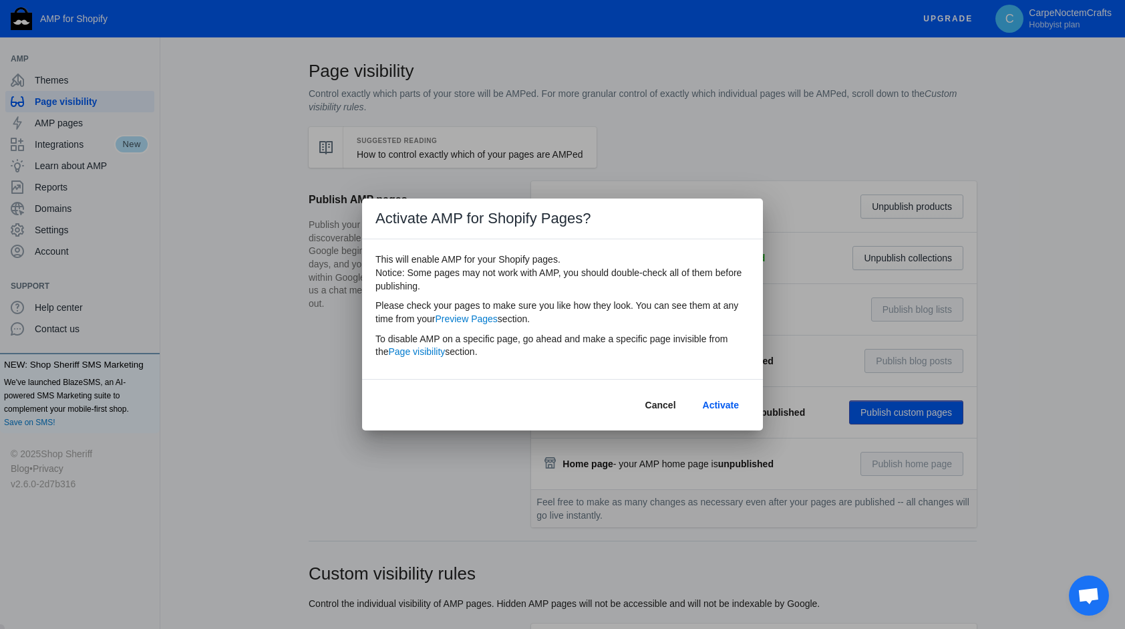
click at [725, 407] on span "Activate" at bounding box center [721, 404] width 36 height 11
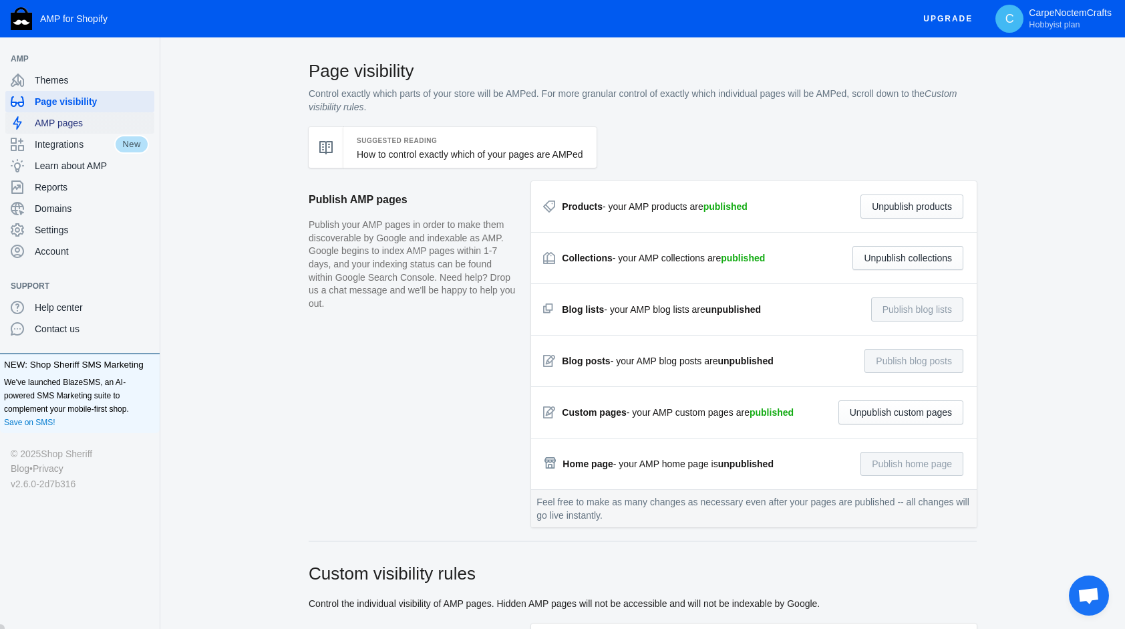
click at [78, 124] on span "AMP pages" at bounding box center [92, 122] width 114 height 13
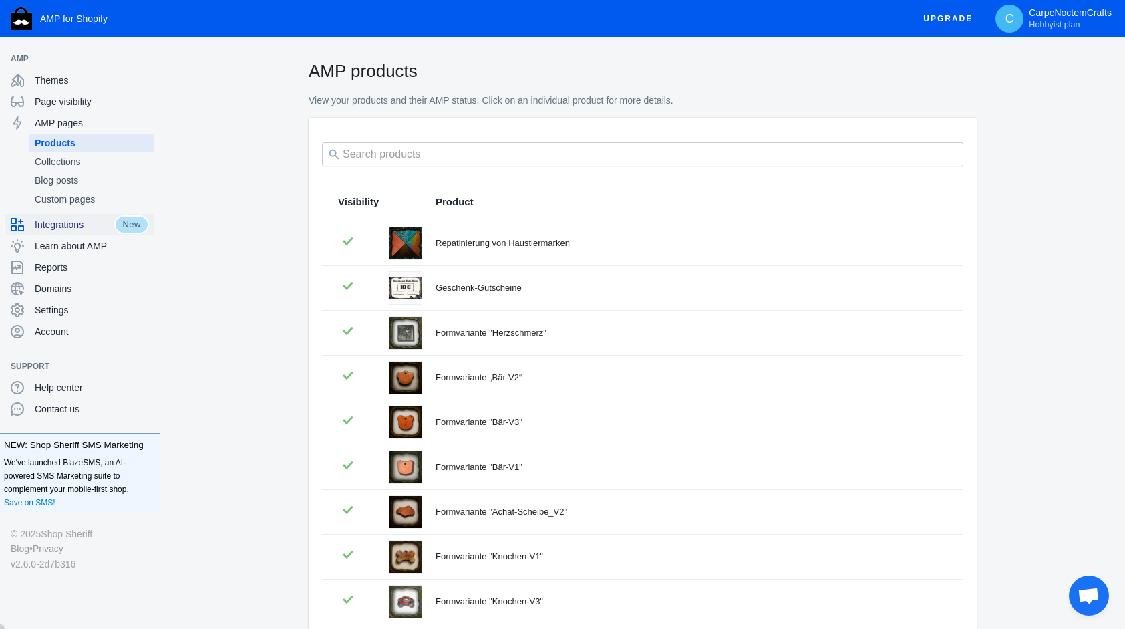
click at [61, 232] on div "Integrations" at bounding box center [63, 224] width 104 height 21
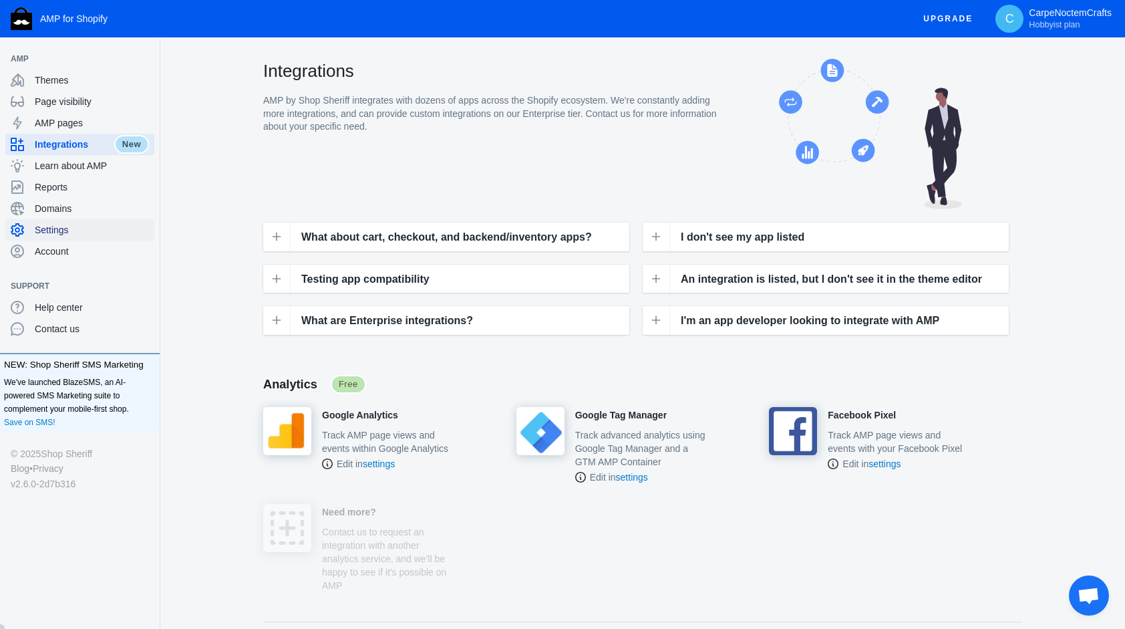
click at [71, 224] on span "Settings" at bounding box center [92, 229] width 114 height 13
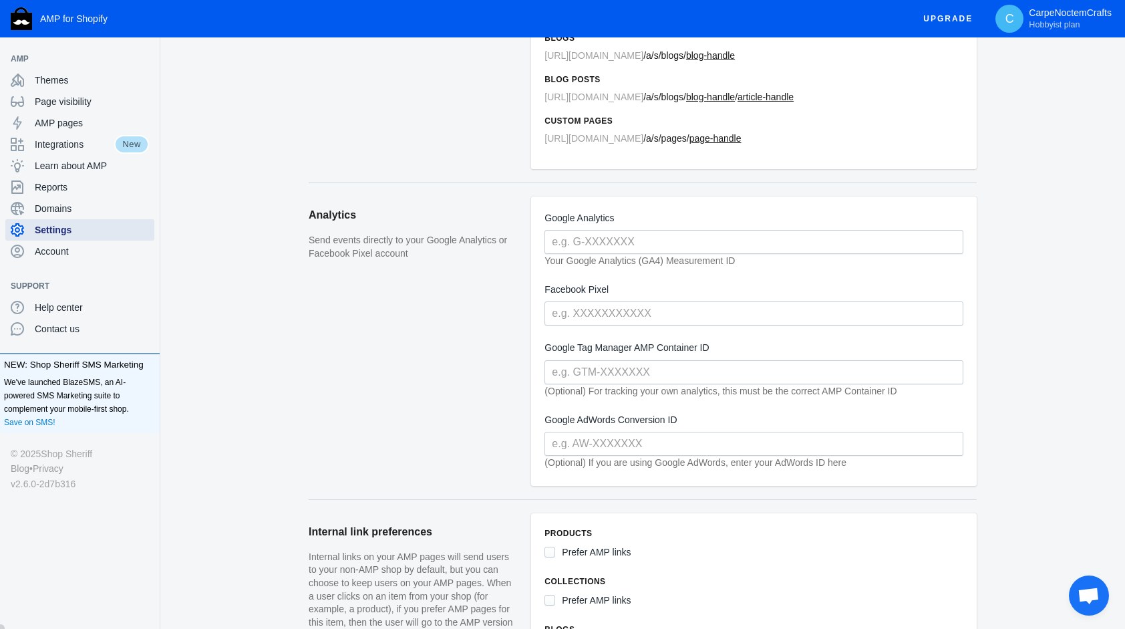
scroll to position [334, 0]
